Goal: Information Seeking & Learning: Learn about a topic

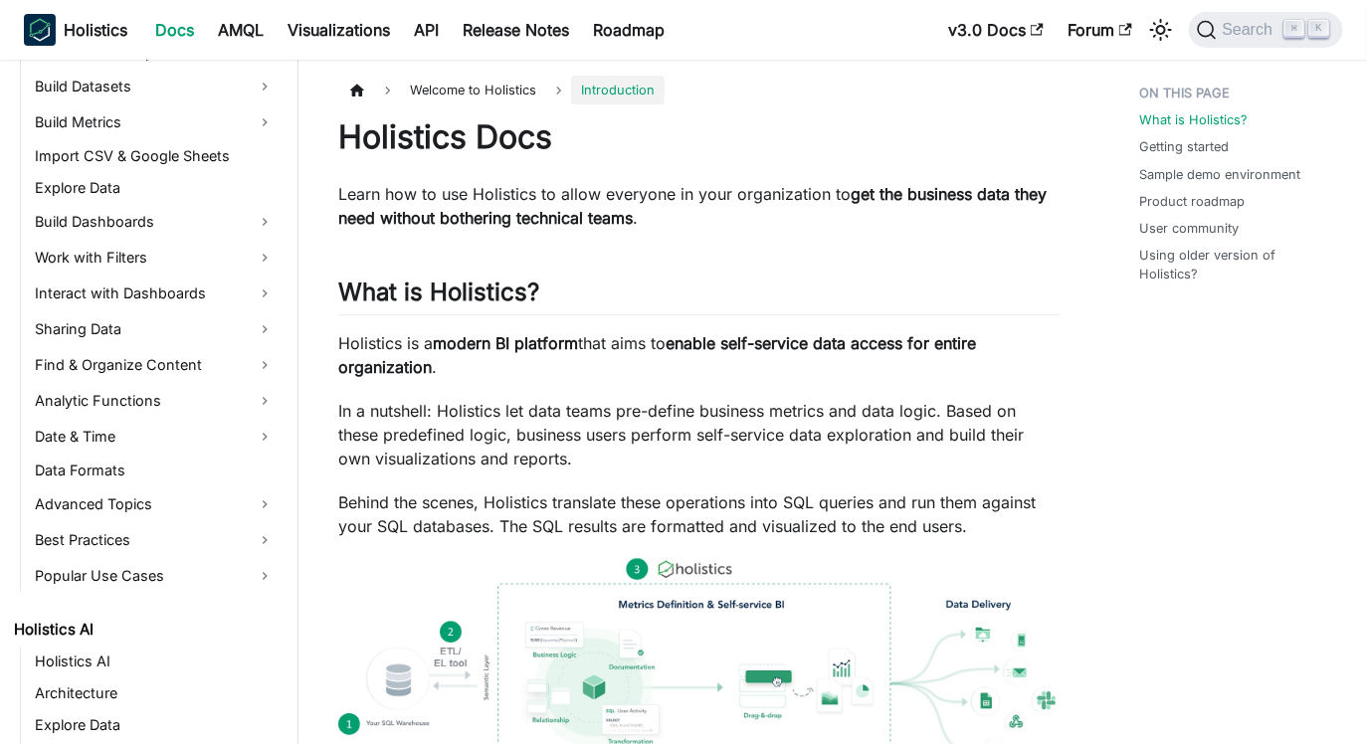
scroll to position [617, 0]
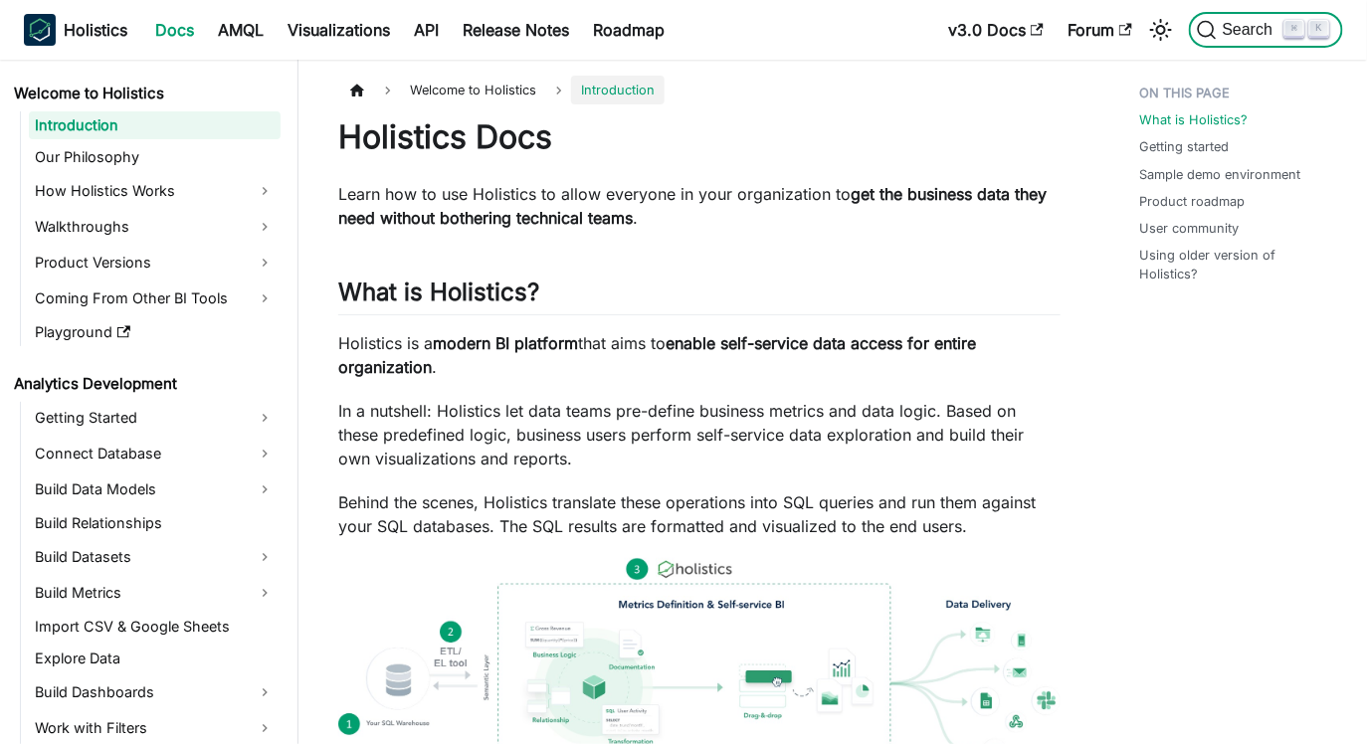
click at [1293, 31] on kbd "⌘" at bounding box center [1295, 29] width 20 height 18
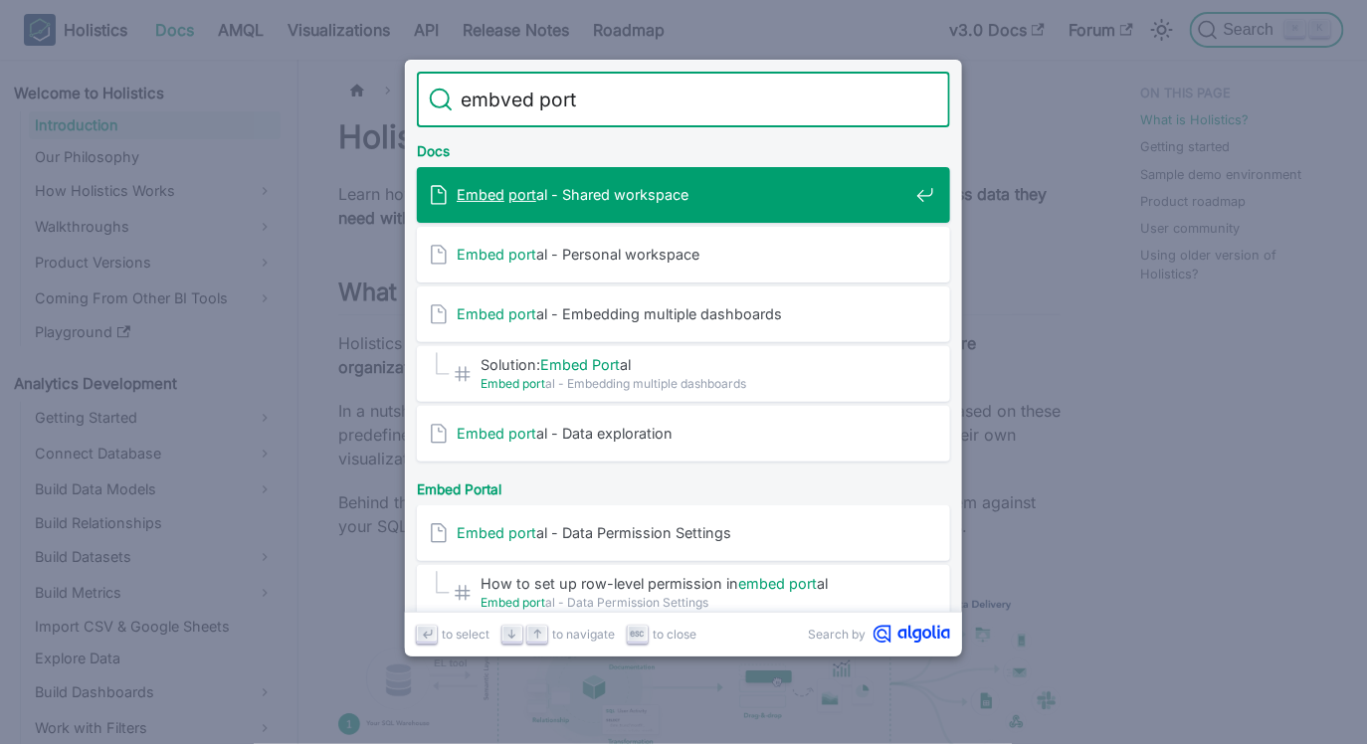
type input "embved porta"
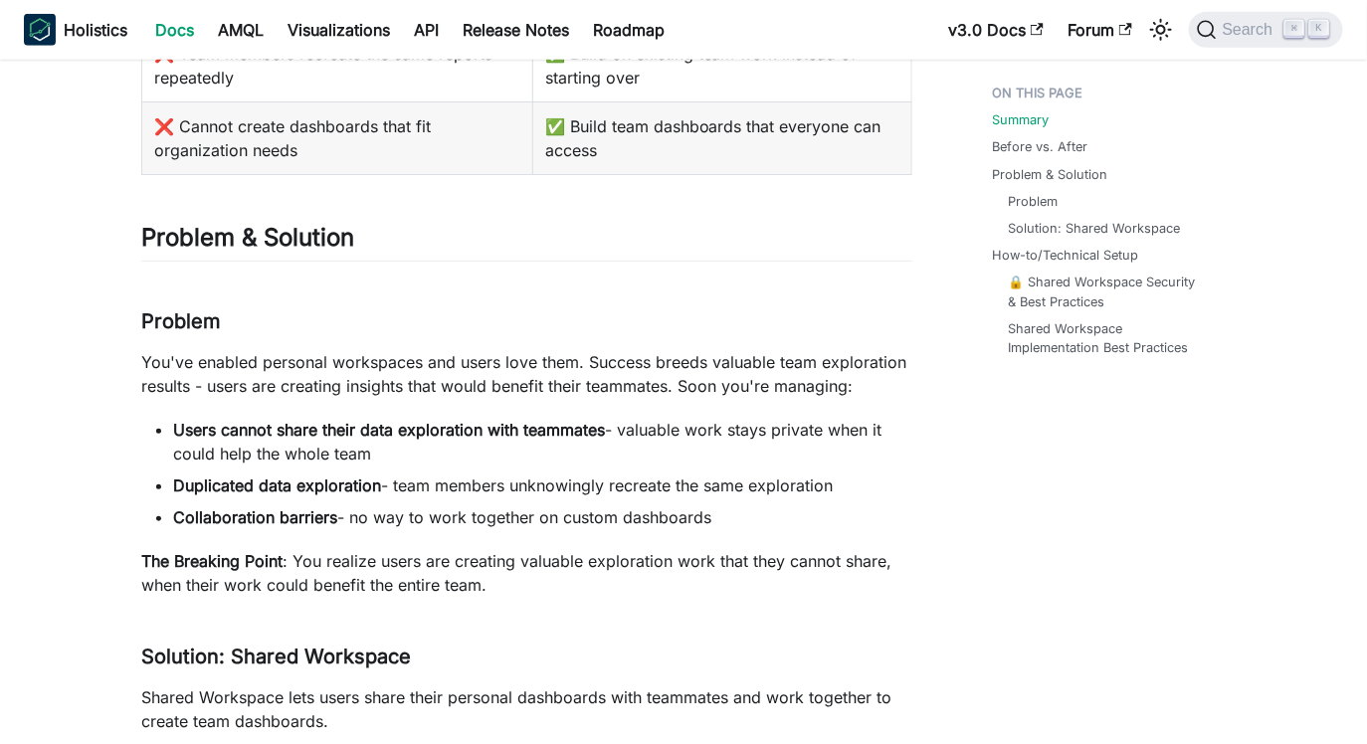
scroll to position [562, 0]
